Goal: Check status: Check status

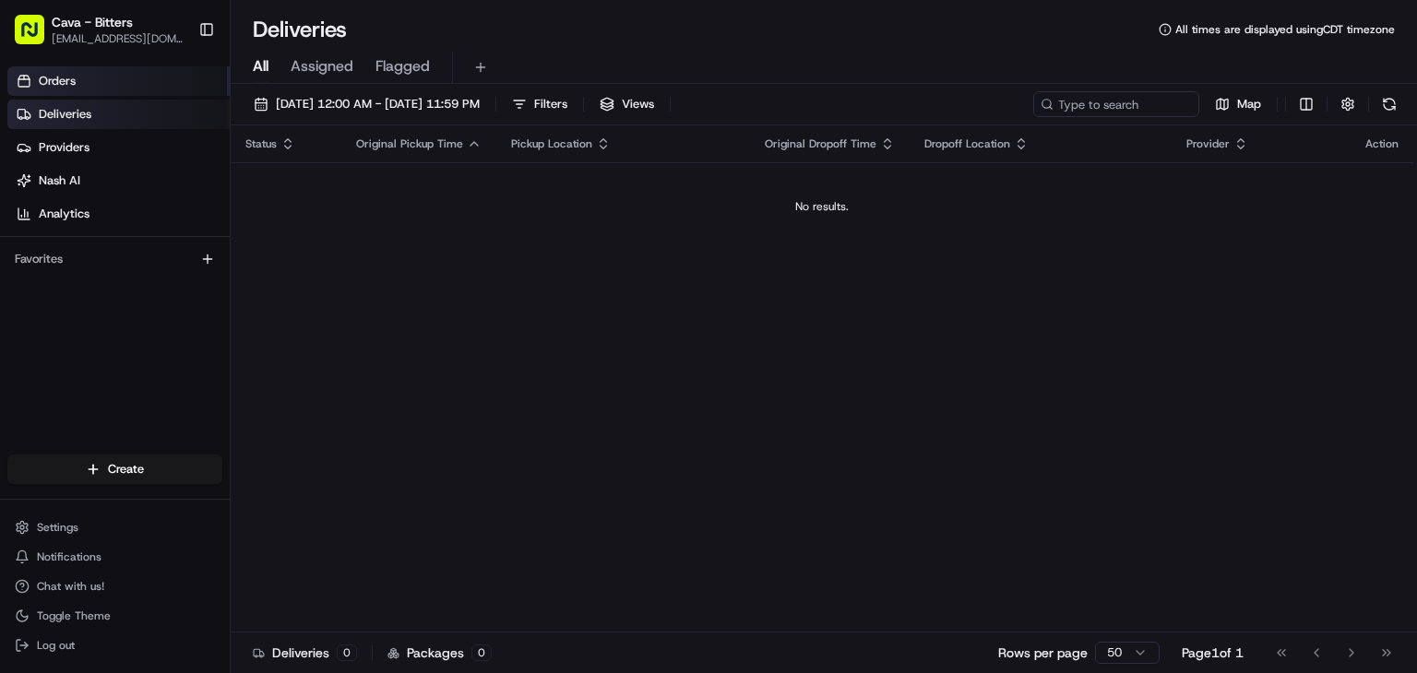
click at [77, 90] on link "Orders" at bounding box center [118, 81] width 222 height 30
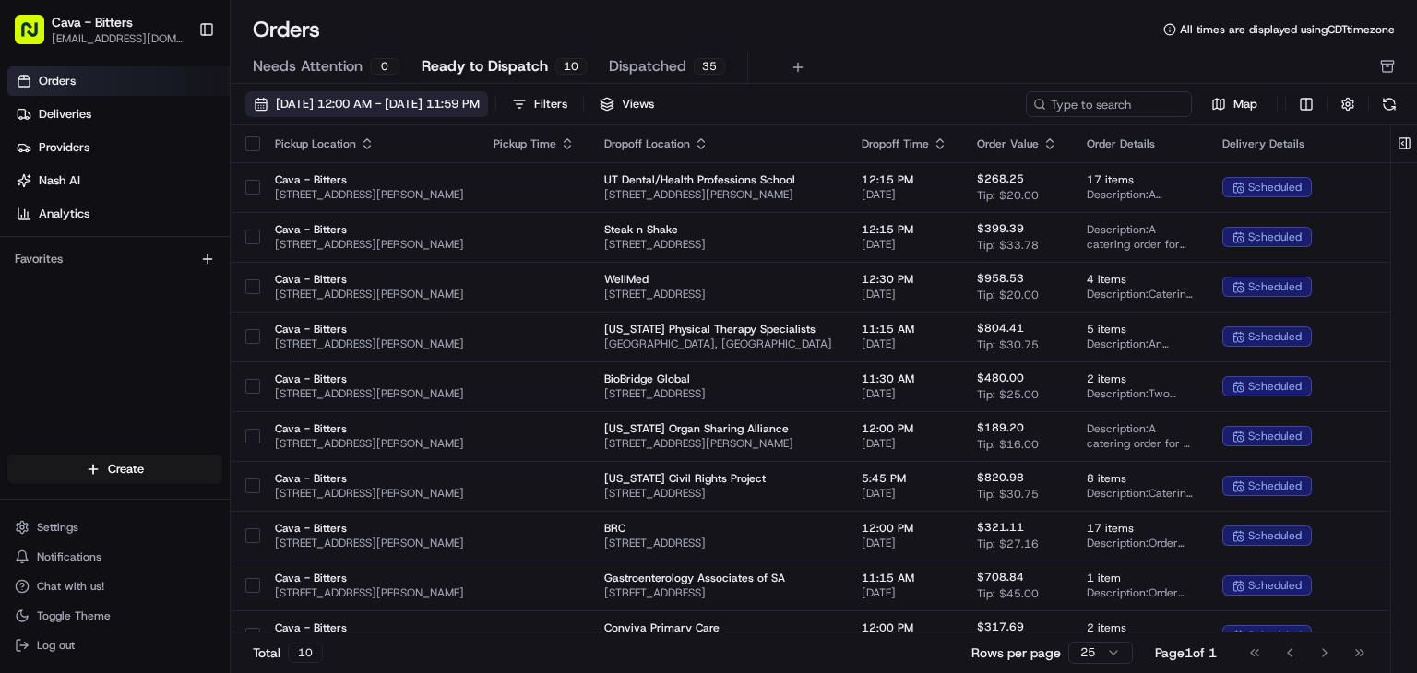
click at [440, 96] on span "[DATE] 12:00 AM - [DATE] 11:59 PM" at bounding box center [378, 104] width 204 height 17
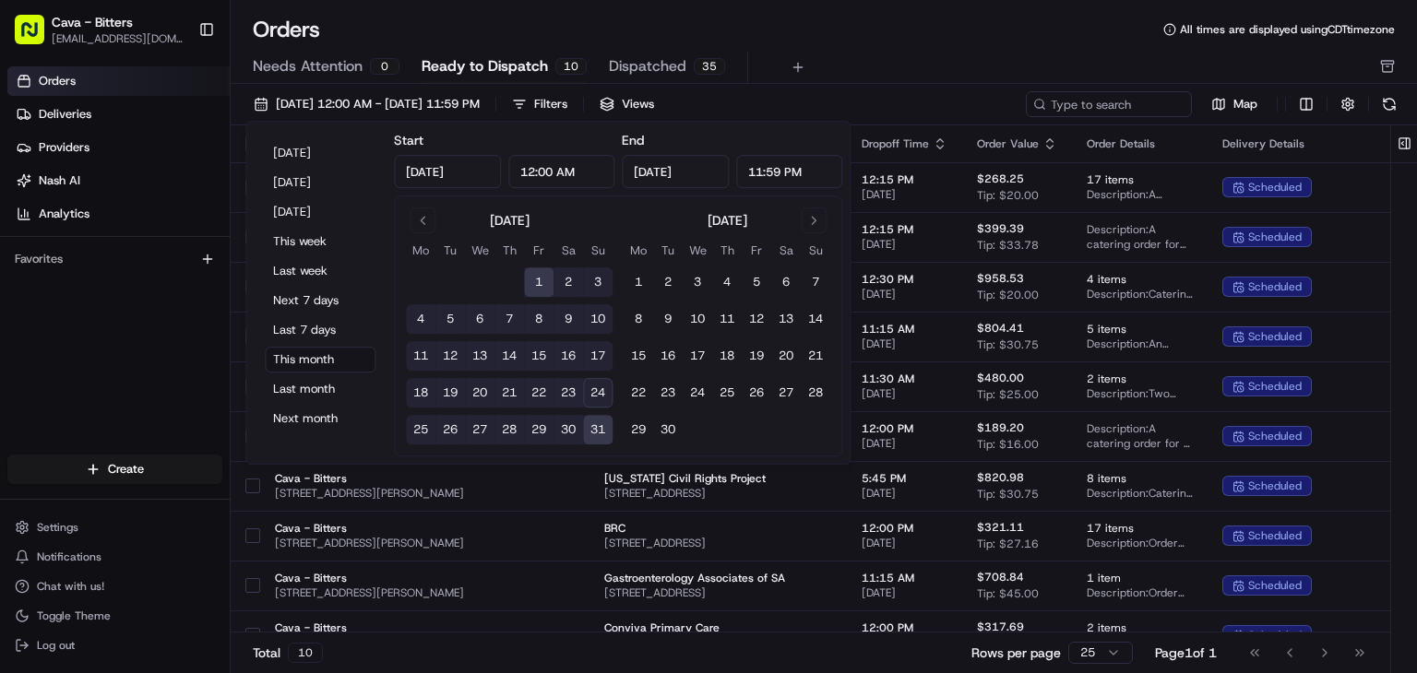
click at [420, 432] on button "25" at bounding box center [421, 430] width 30 height 30
type input "[DATE]"
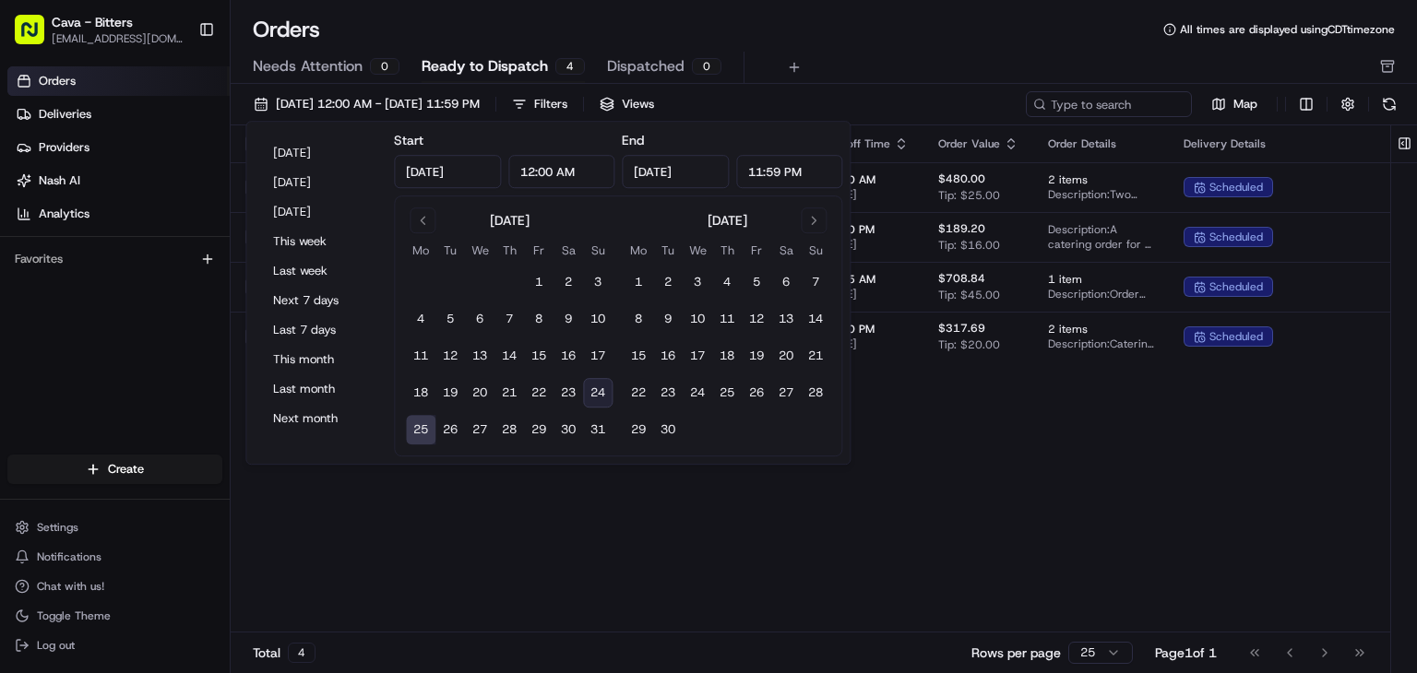
click at [999, 396] on div "Pickup Location Pickup Time Dropoff Location Dropoff Time Order Value Order Det…" at bounding box center [926, 378] width 1390 height 507
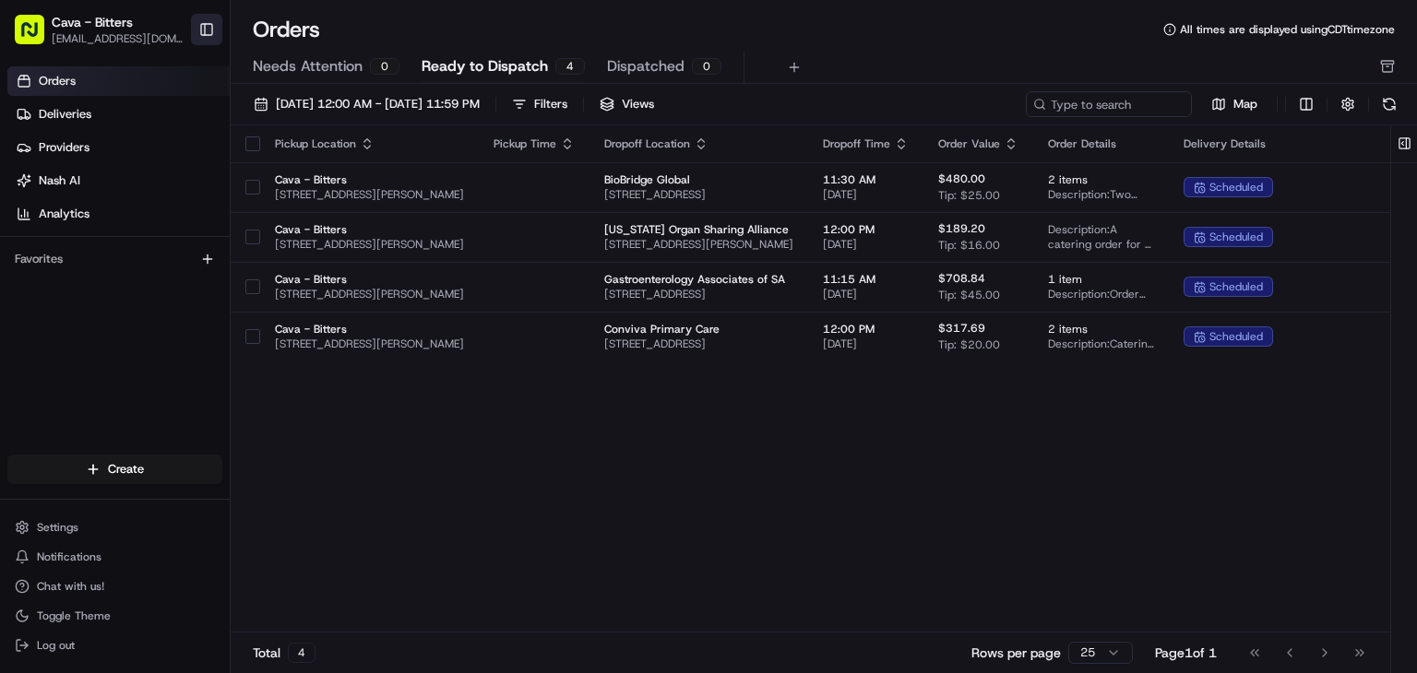
click at [218, 19] on button "Toggle Sidebar" at bounding box center [206, 29] width 31 height 31
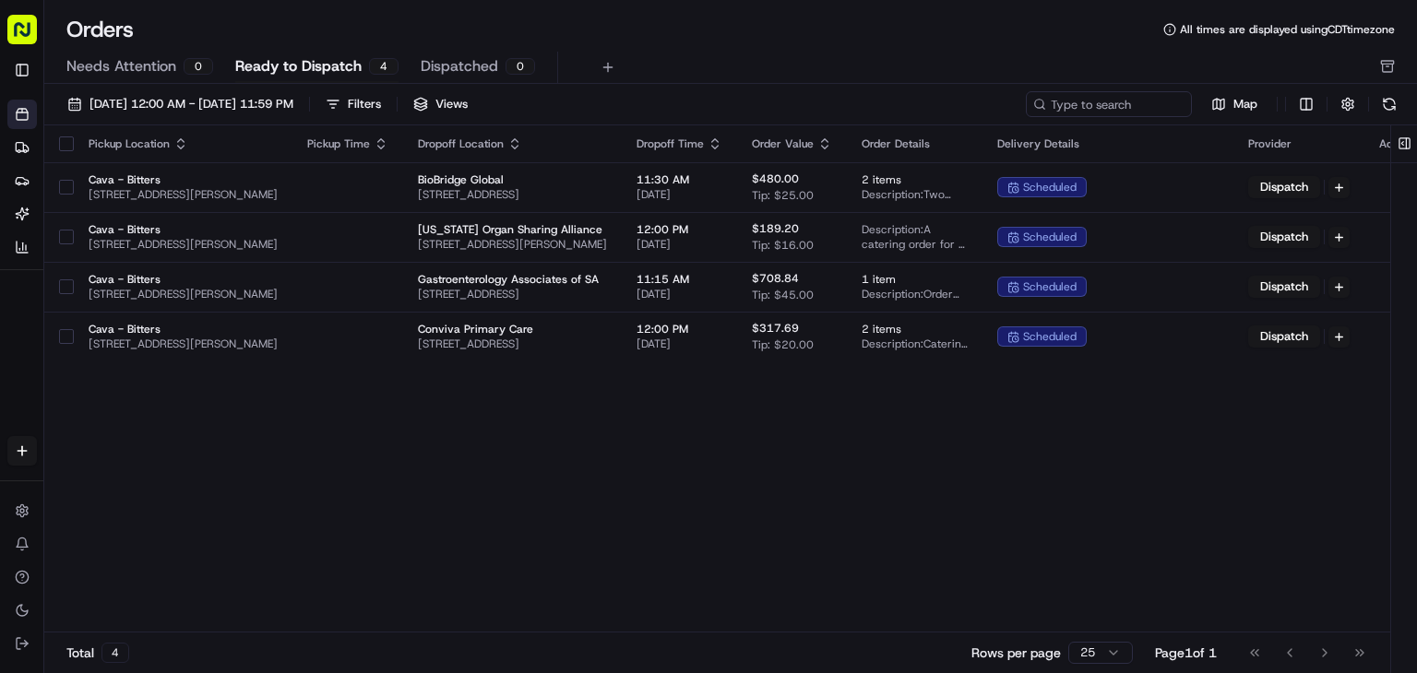
click at [867, 477] on div "Pickup Location Pickup Time Dropoff Location Dropoff Time Order Value Order Det…" at bounding box center [739, 378] width 1390 height 507
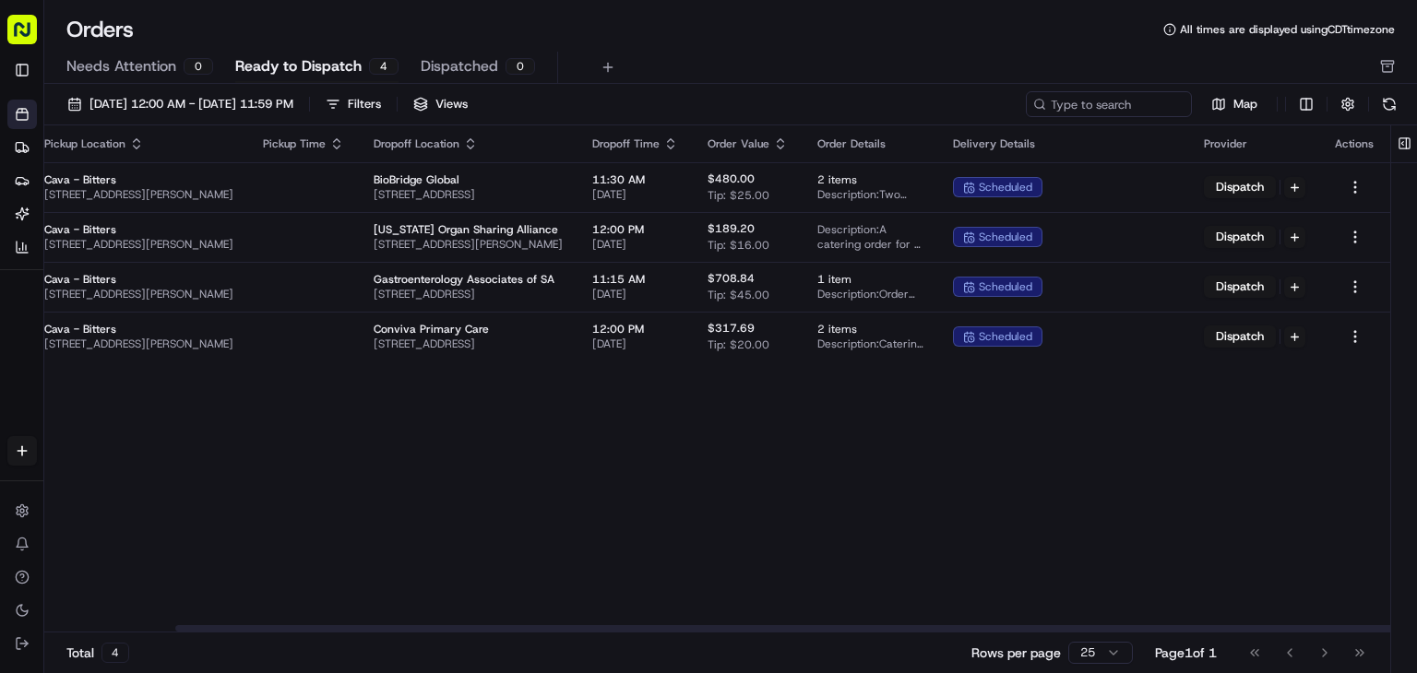
scroll to position [0, 201]
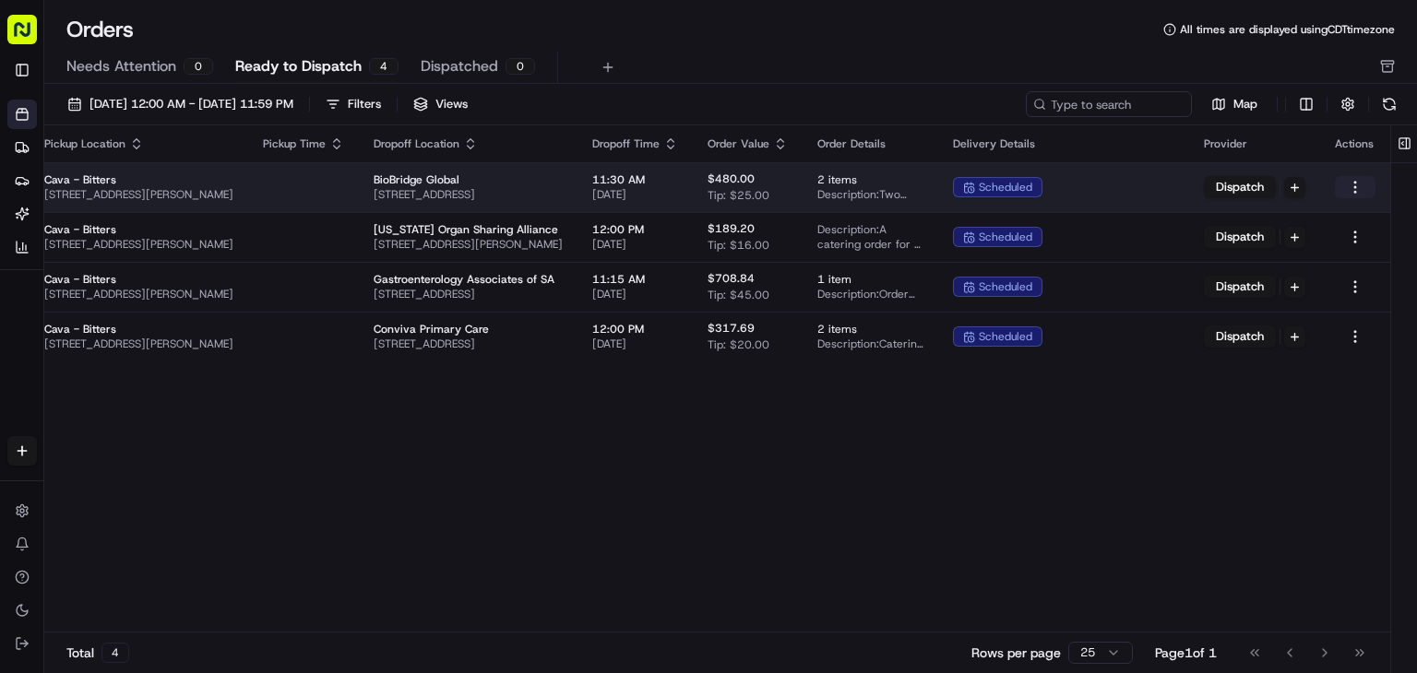
click at [1358, 189] on html "Cava - Bitters [EMAIL_ADDRESS][DOMAIN_NAME] Toggle Sidebar Orders Deliveries Pr…" at bounding box center [708, 336] width 1417 height 673
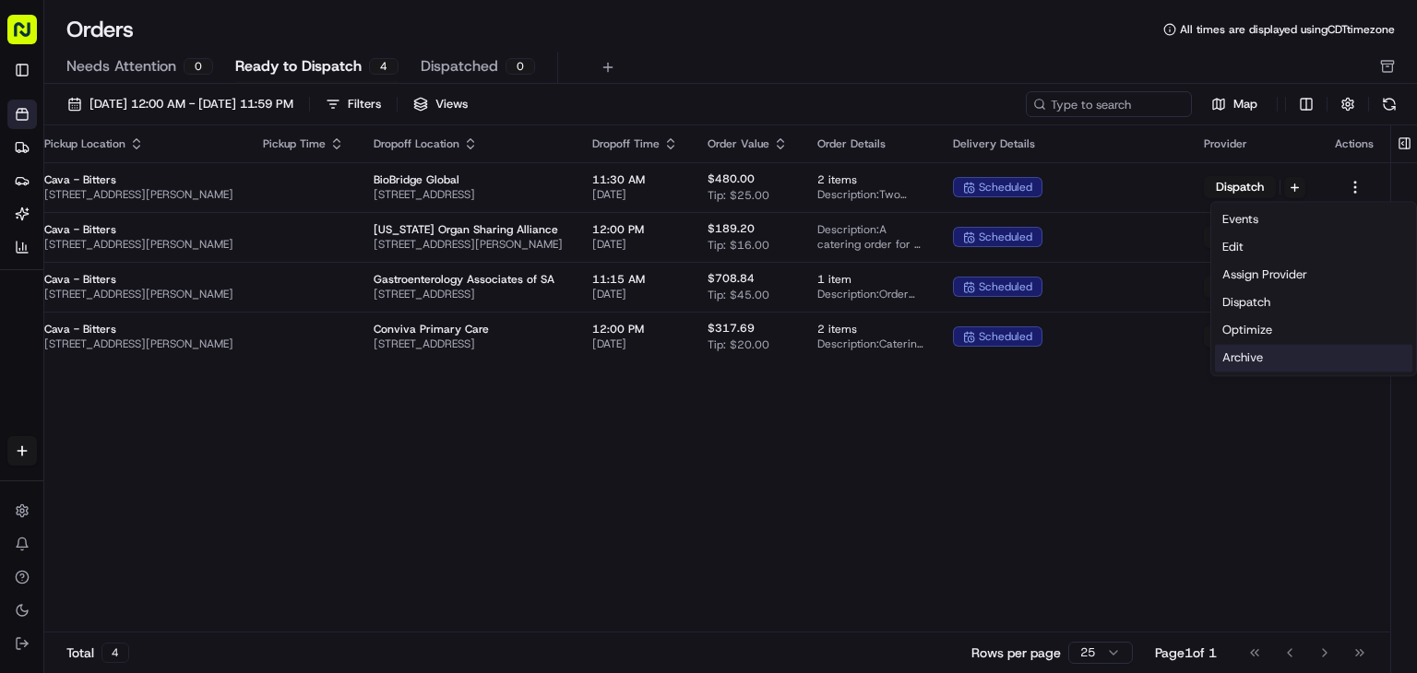
click at [1225, 364] on div "Archive" at bounding box center [1313, 358] width 197 height 28
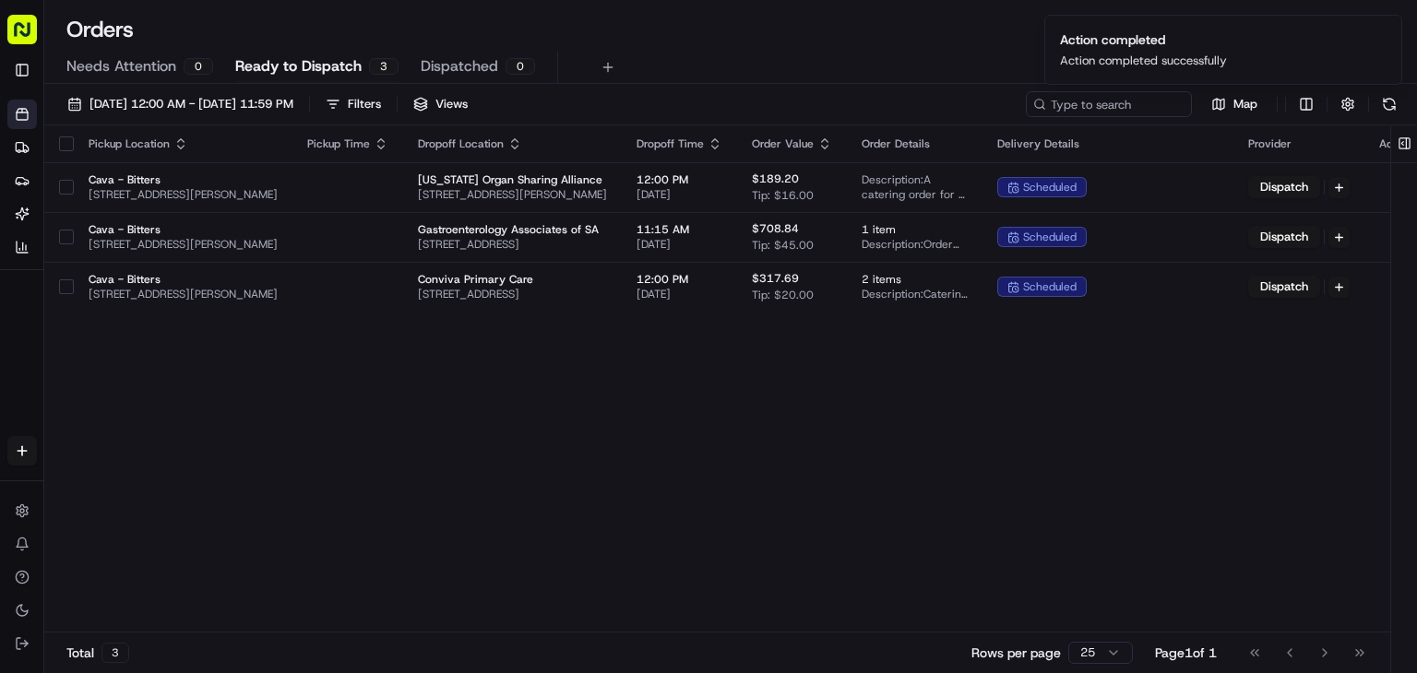
click at [1321, 364] on div "Pickup Location Pickup Time Dropoff Location Dropoff Time Order Value Order Det…" at bounding box center [739, 378] width 1390 height 507
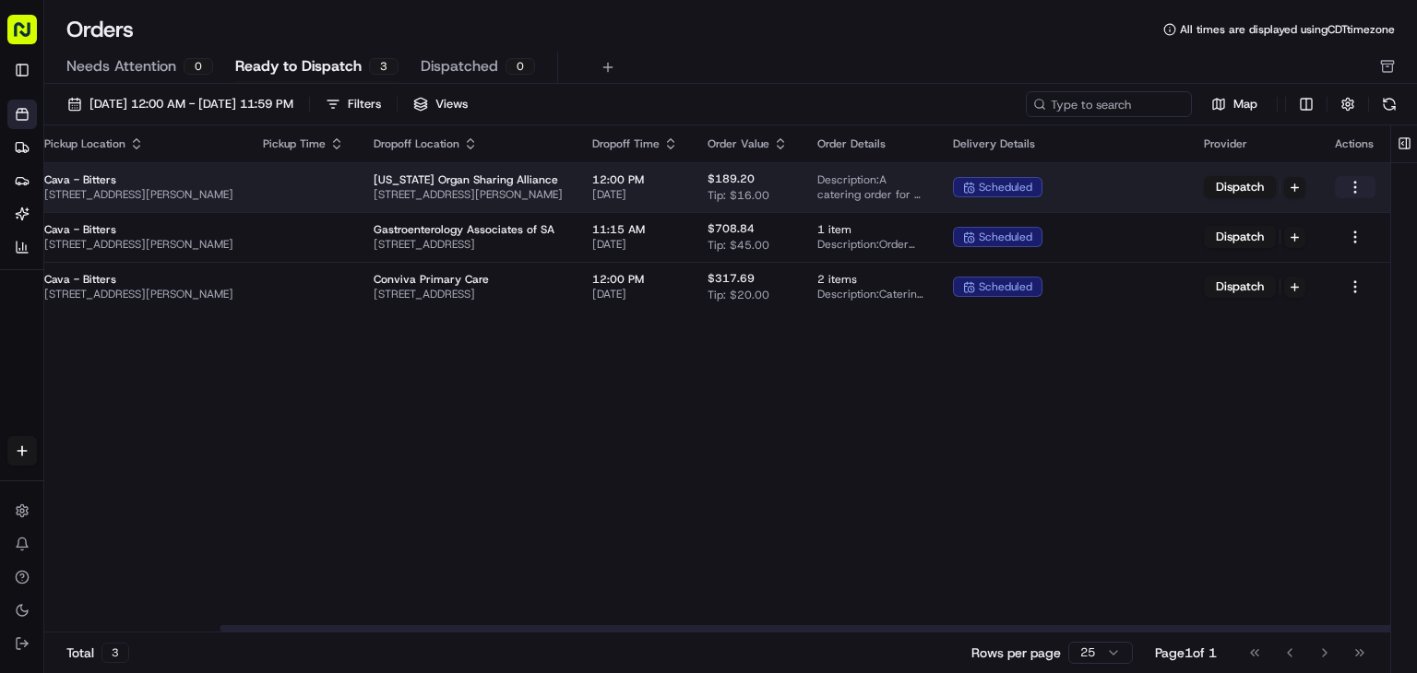
click at [1352, 195] on html "Cava - Bitters [EMAIL_ADDRESS][DOMAIN_NAME] Toggle Sidebar Orders Deliveries Pr…" at bounding box center [708, 336] width 1417 height 673
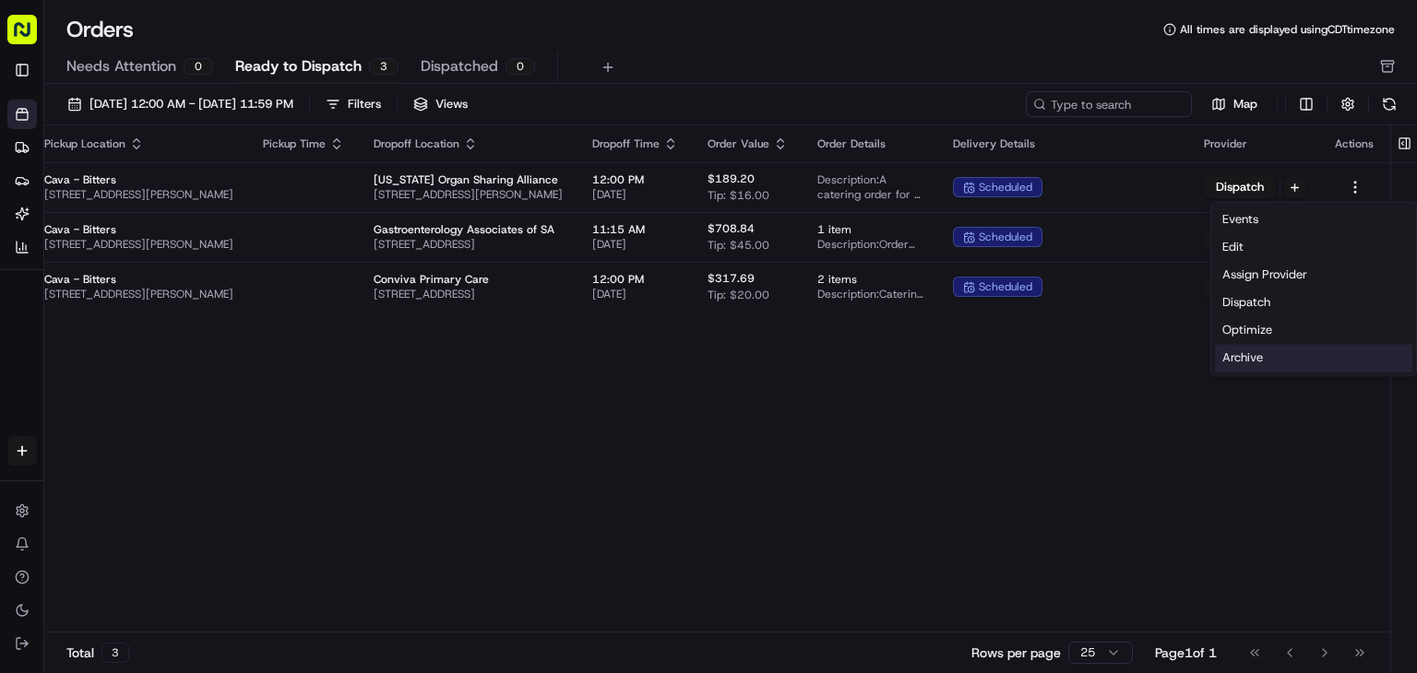
click at [1299, 366] on div "Archive" at bounding box center [1313, 358] width 197 height 28
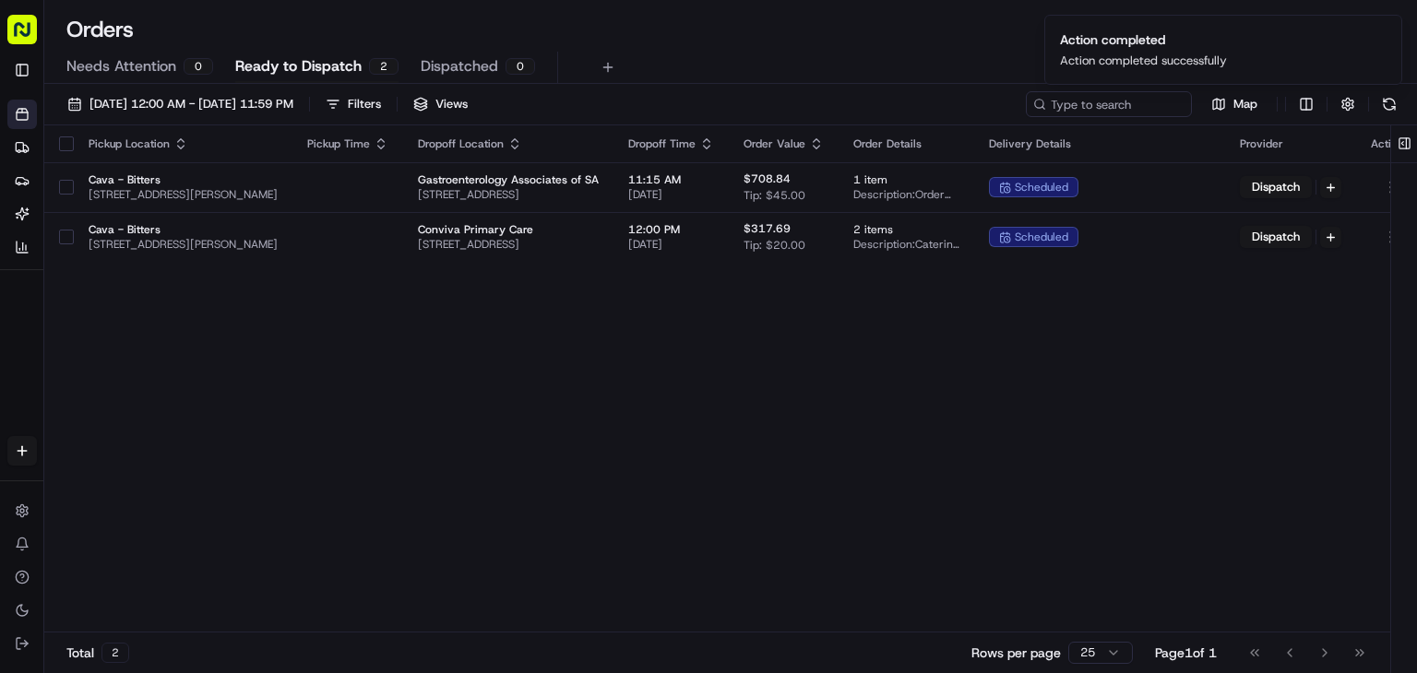
click at [1307, 352] on div "Pickup Location Pickup Time Dropoff Location Dropoff Time Order Value Order Det…" at bounding box center [735, 378] width 1382 height 507
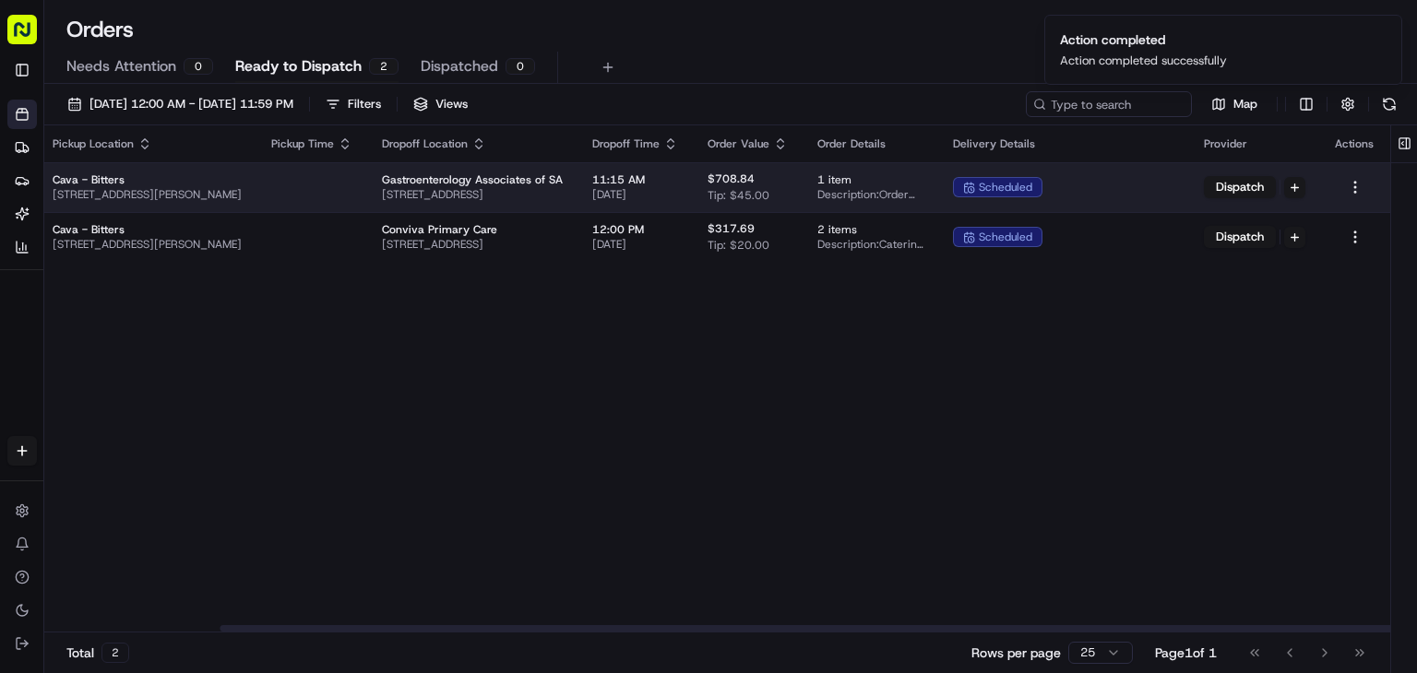
click at [1357, 198] on td at bounding box center [1355, 187] width 70 height 50
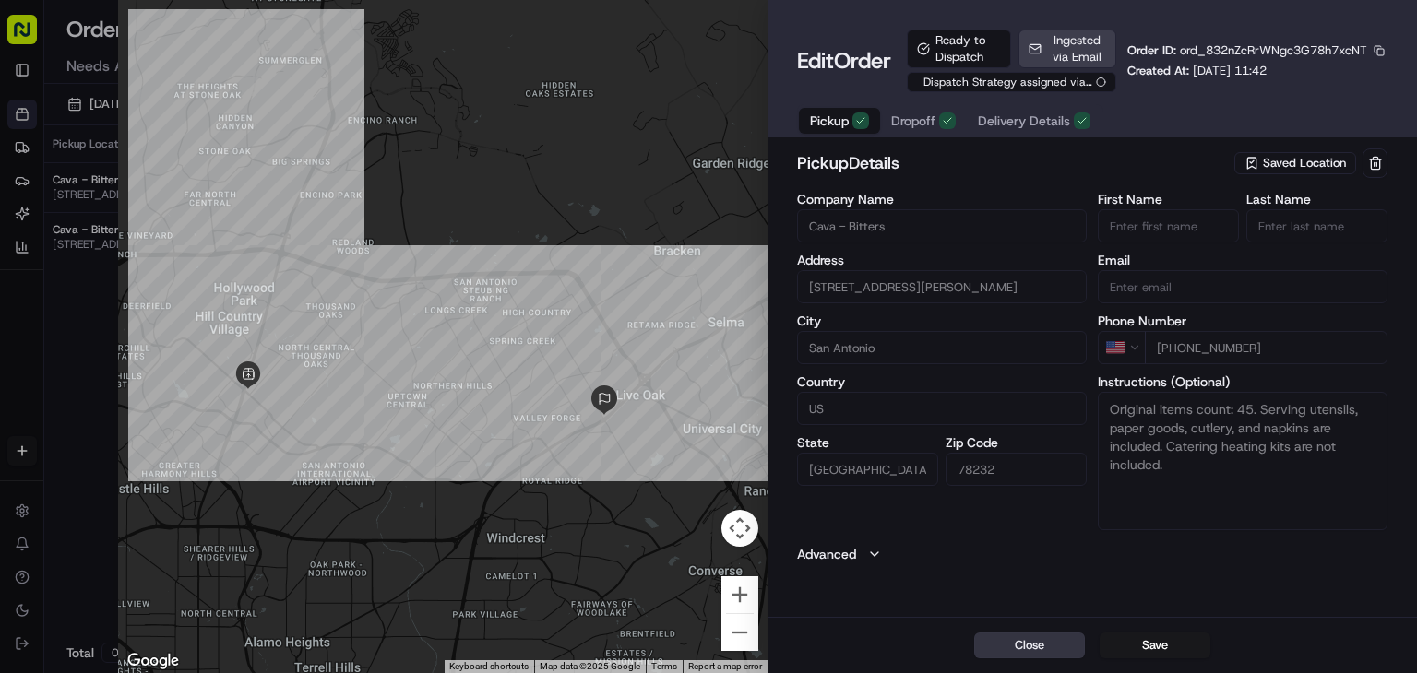
click at [1047, 646] on button "Close" at bounding box center [1029, 646] width 111 height 26
type input "+1"
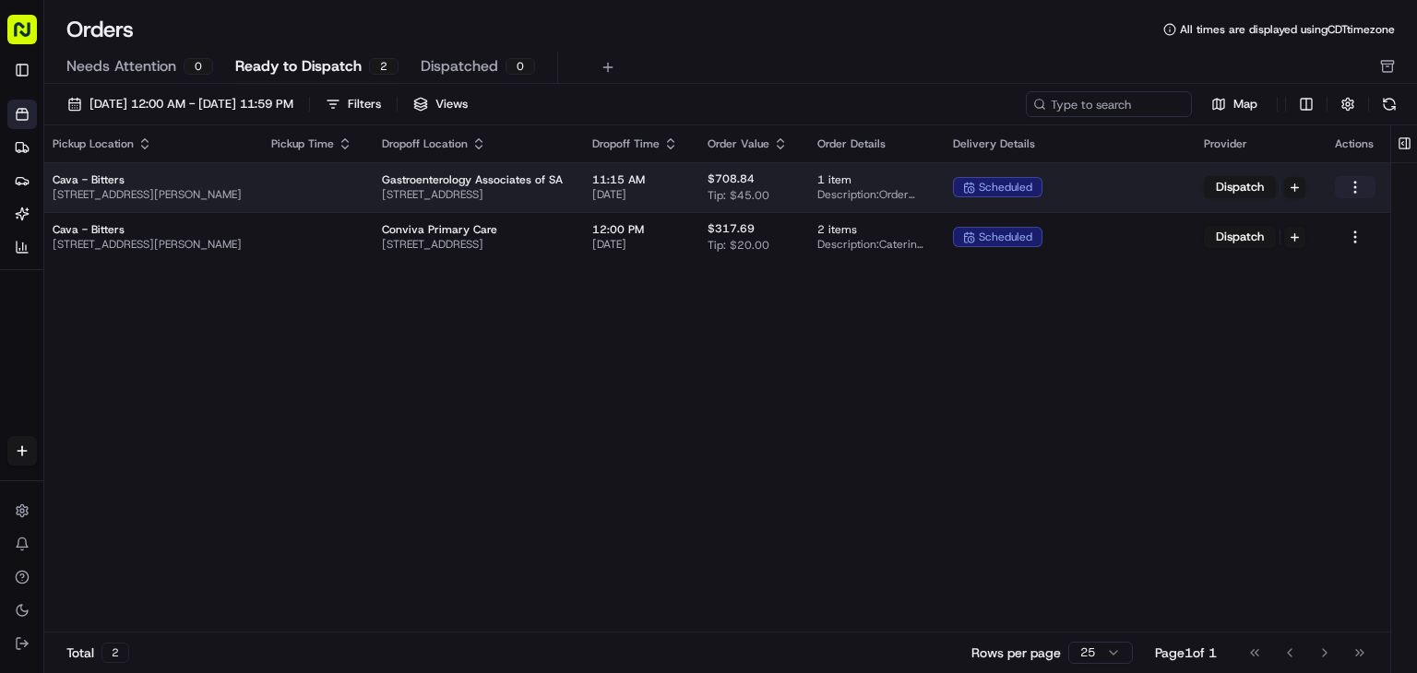
click at [1357, 193] on html "Cava - Bitters [EMAIL_ADDRESS][DOMAIN_NAME] Toggle Sidebar Orders Deliveries Pr…" at bounding box center [708, 336] width 1417 height 673
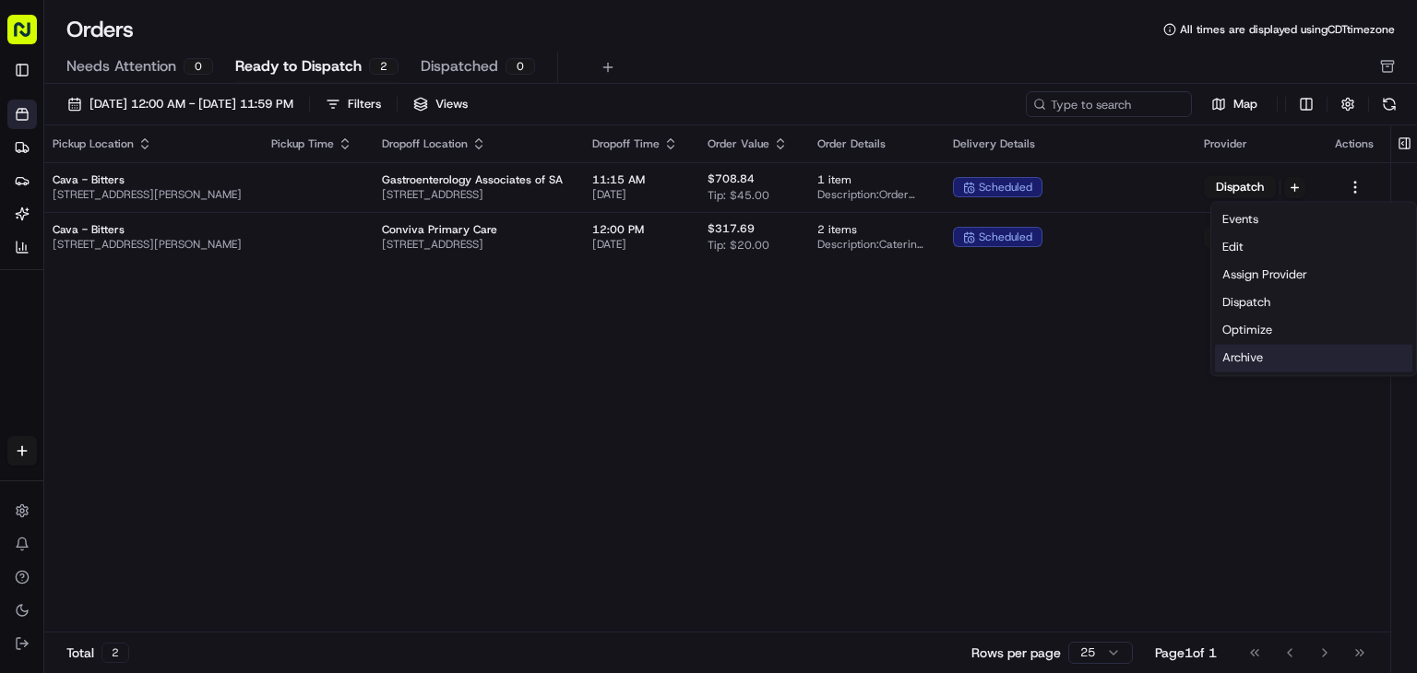
click at [1262, 363] on div "Archive" at bounding box center [1313, 358] width 197 height 28
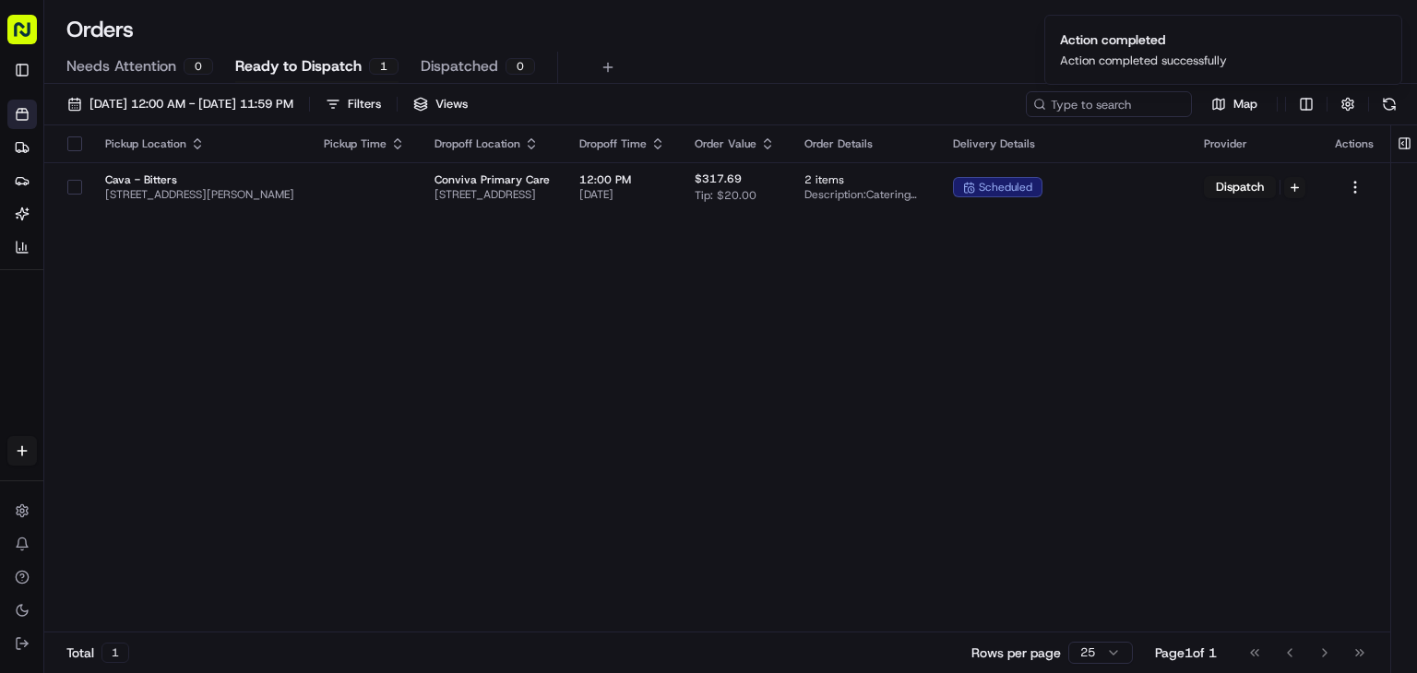
click at [1328, 267] on div "Pickup Location Pickup Time Dropoff Location Dropoff Time Order Value Order Det…" at bounding box center [717, 378] width 1346 height 507
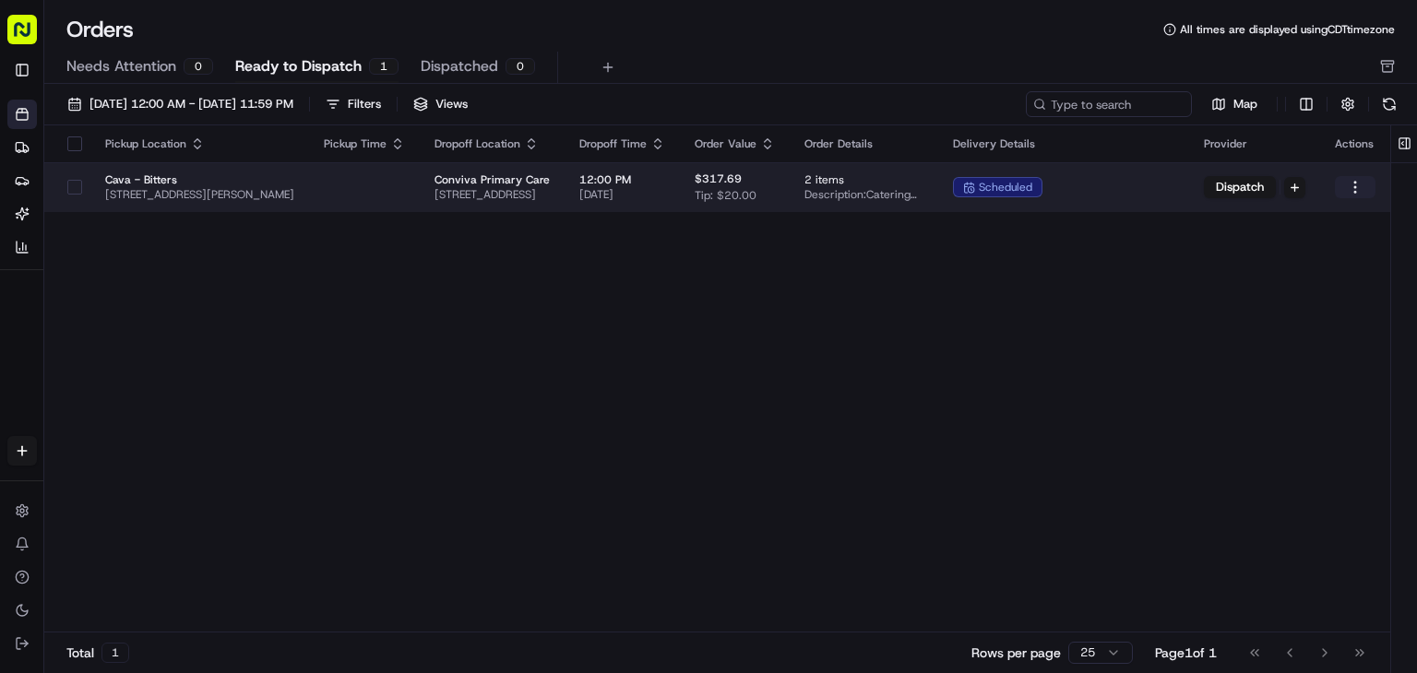
click at [1354, 189] on html "Cava - Bitters [EMAIL_ADDRESS][DOMAIN_NAME] Toggle Sidebar Orders Deliveries Pr…" at bounding box center [708, 336] width 1417 height 673
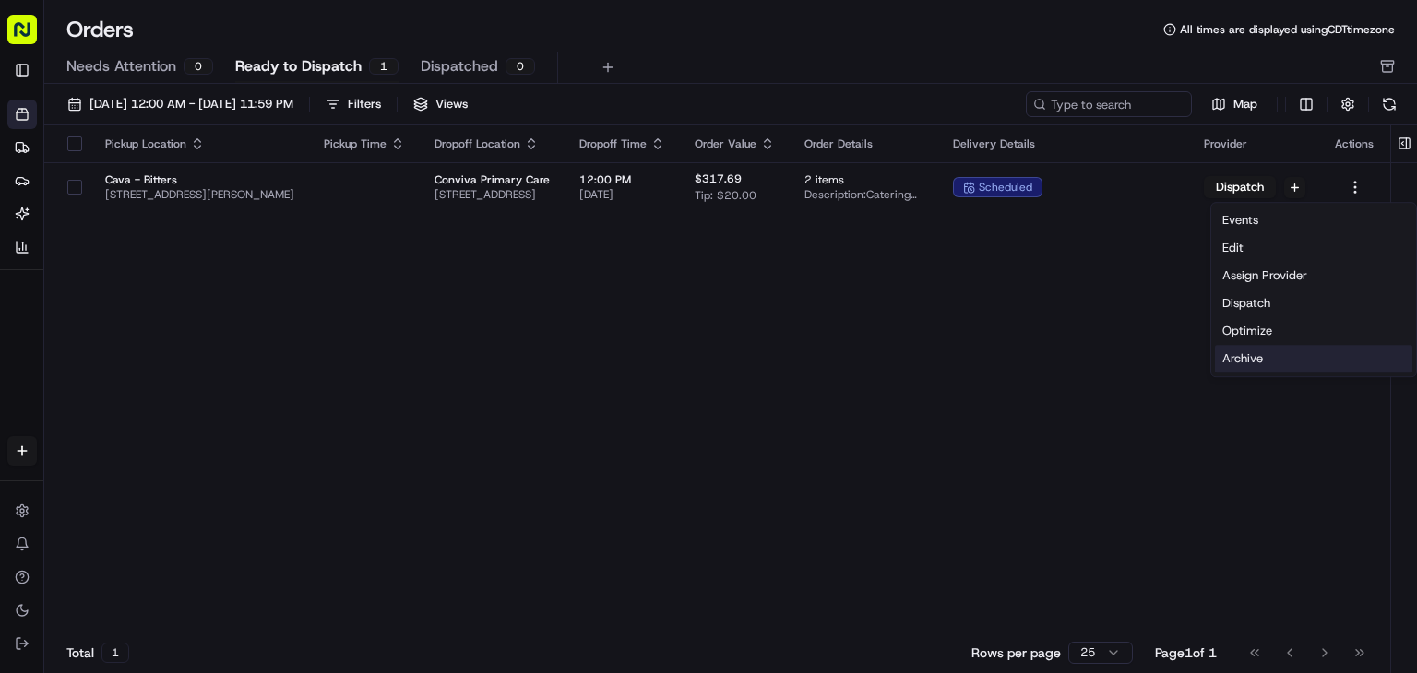
click at [1275, 358] on div "Archive" at bounding box center [1313, 359] width 197 height 28
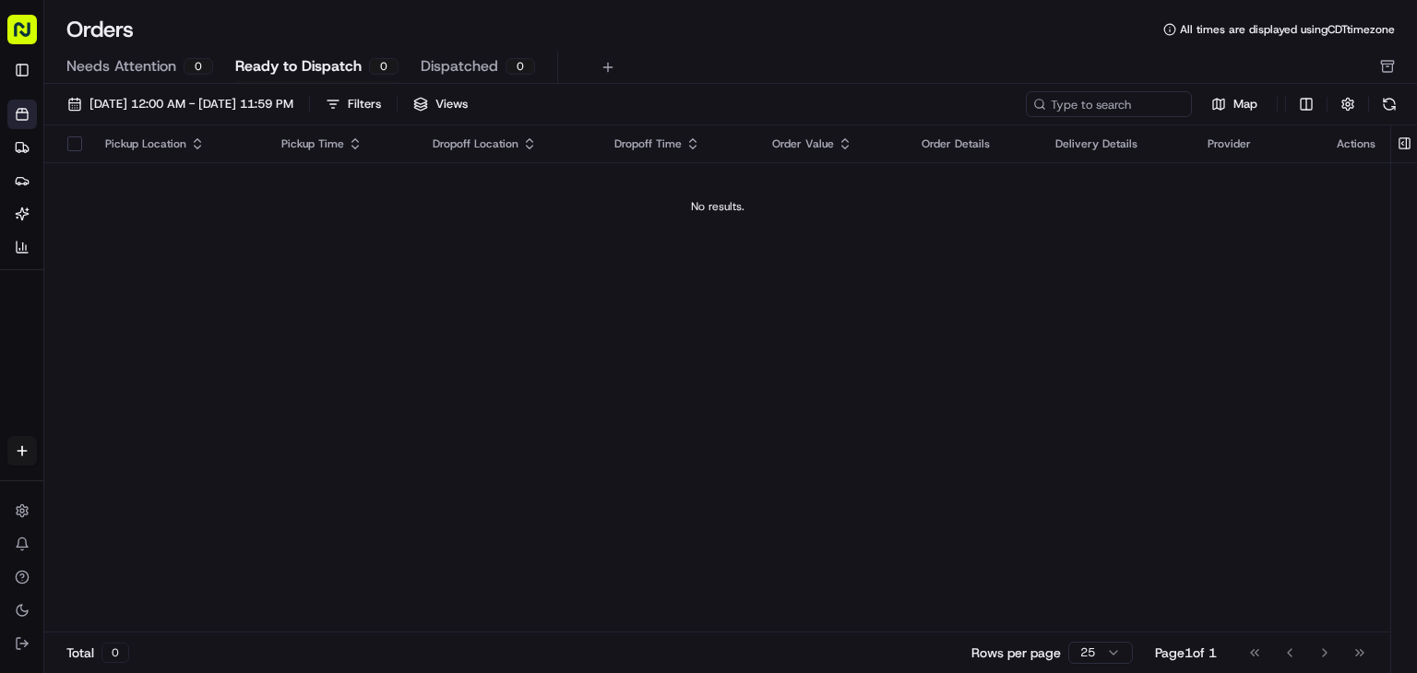
click at [30, 27] on rect "button" at bounding box center [22, 30] width 30 height 30
click at [27, 109] on icon at bounding box center [22, 114] width 15 height 15
click at [111, 108] on span "[DATE] 12:00 AM - [DATE] 11:59 PM" at bounding box center [191, 104] width 204 height 17
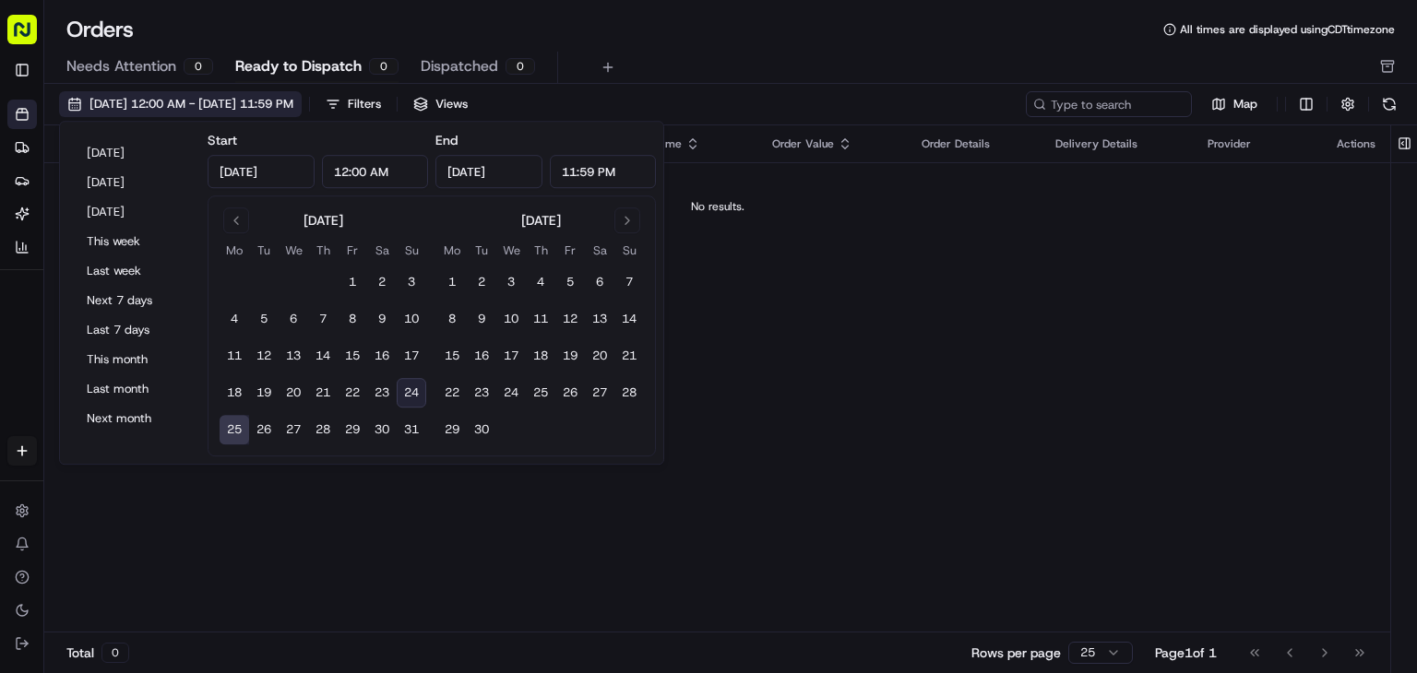
click at [111, 108] on span "[DATE] 12:00 AM - [DATE] 11:59 PM" at bounding box center [191, 104] width 204 height 17
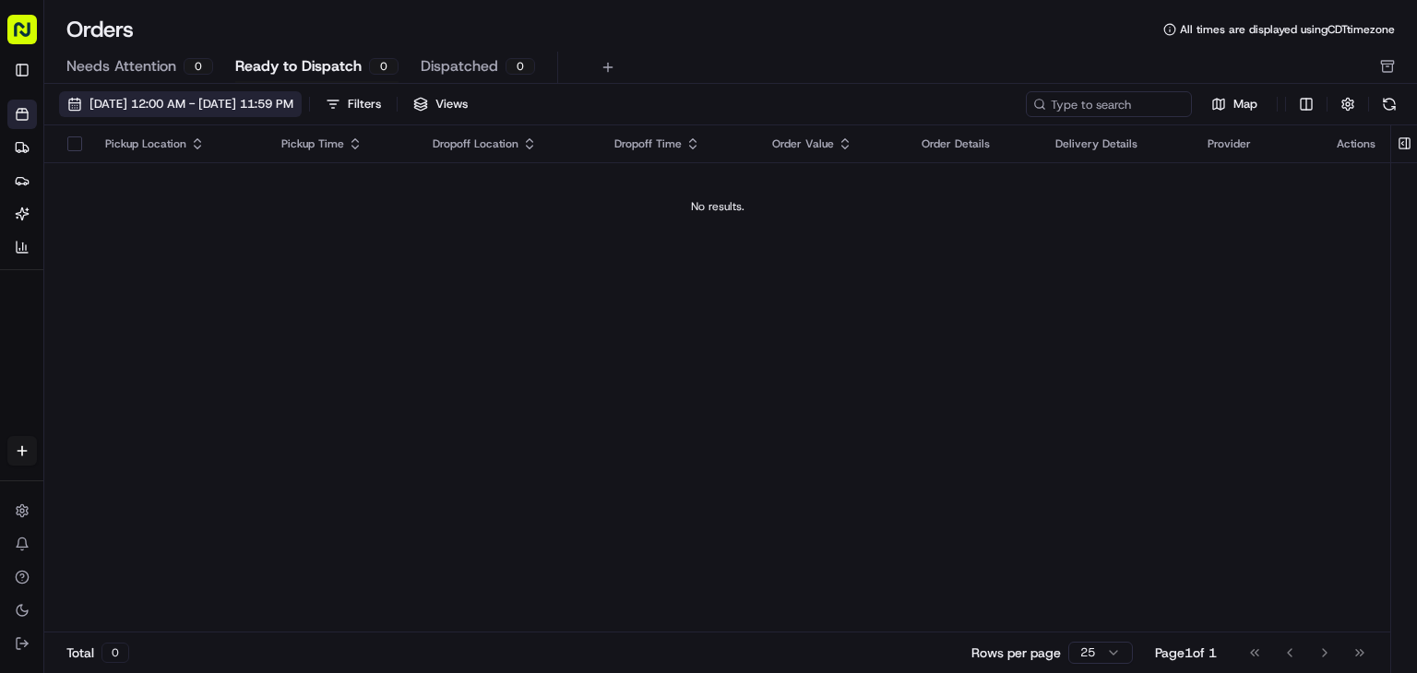
click at [111, 108] on span "[DATE] 12:00 AM - [DATE] 11:59 PM" at bounding box center [191, 104] width 204 height 17
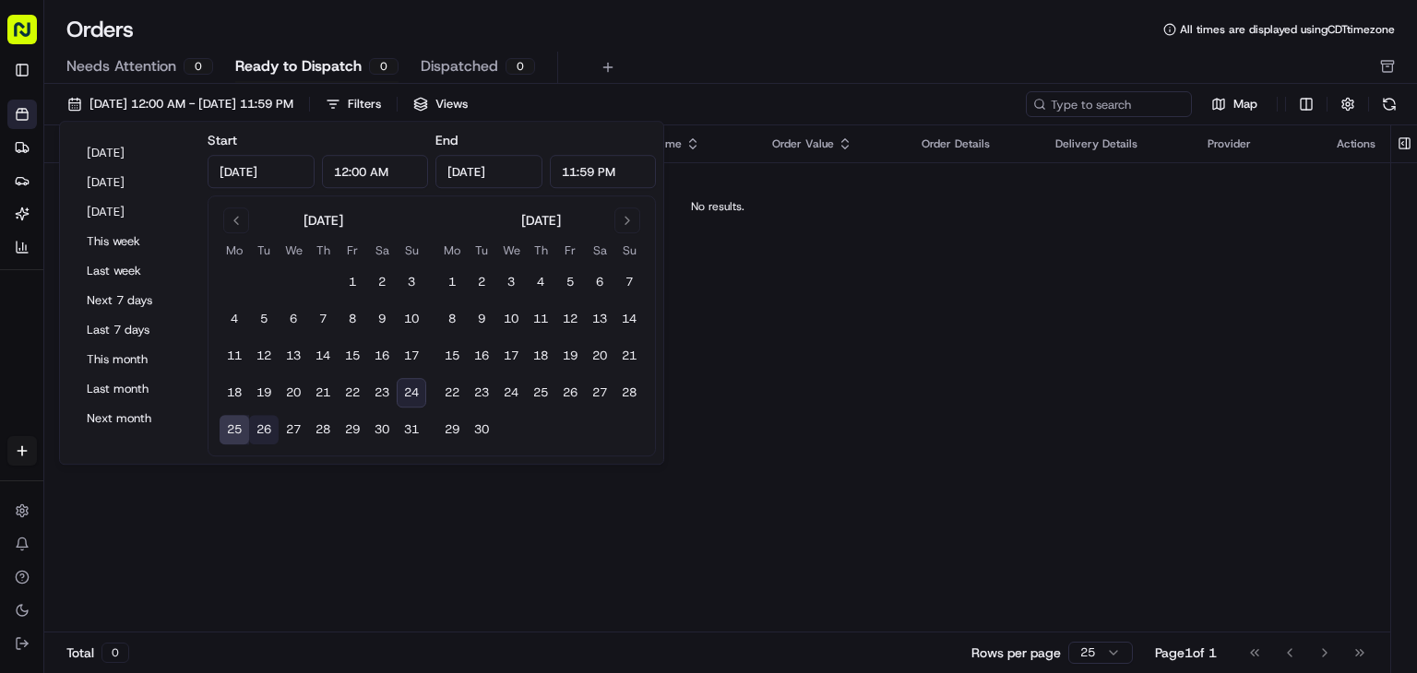
click at [260, 425] on button "26" at bounding box center [264, 430] width 30 height 30
type input "[DATE]"
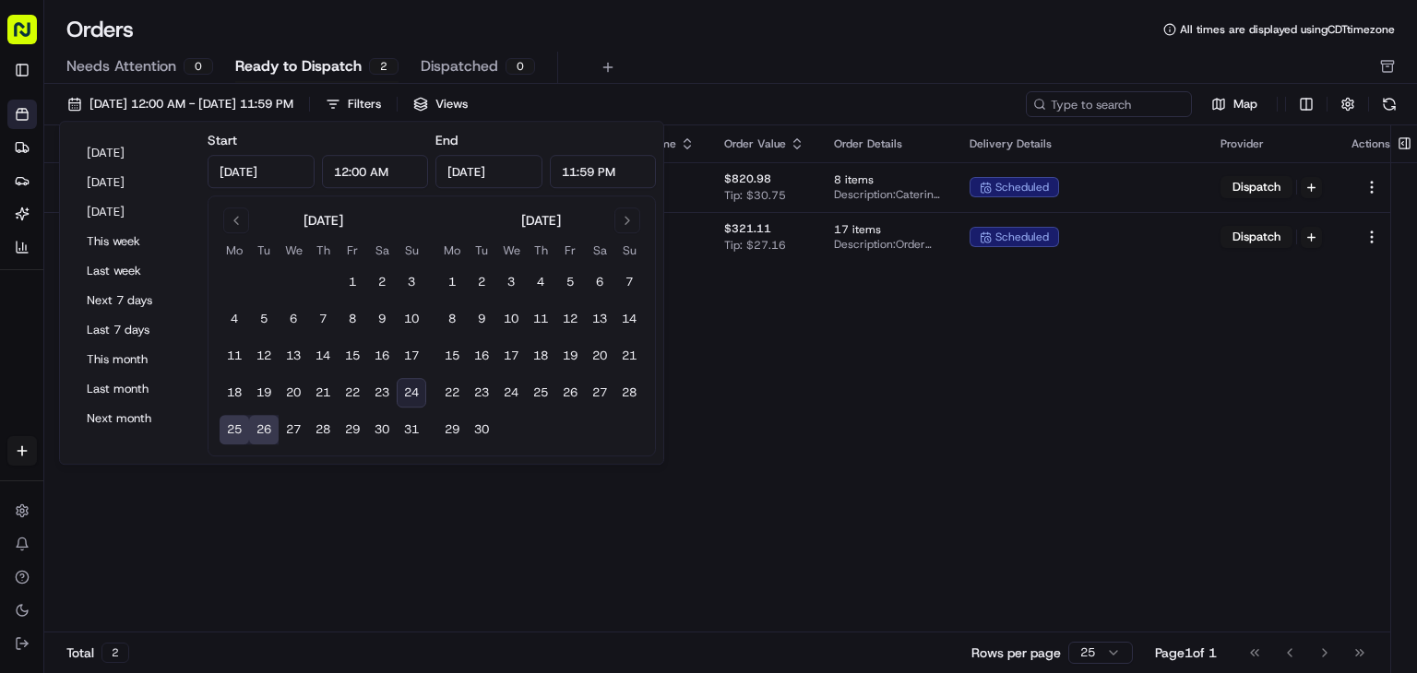
click at [731, 391] on div "Pickup Location Pickup Time Dropoff Location Dropoff Time Order Value Order Det…" at bounding box center [725, 378] width 1362 height 507
